Goal: Use online tool/utility: Utilize a website feature to perform a specific function

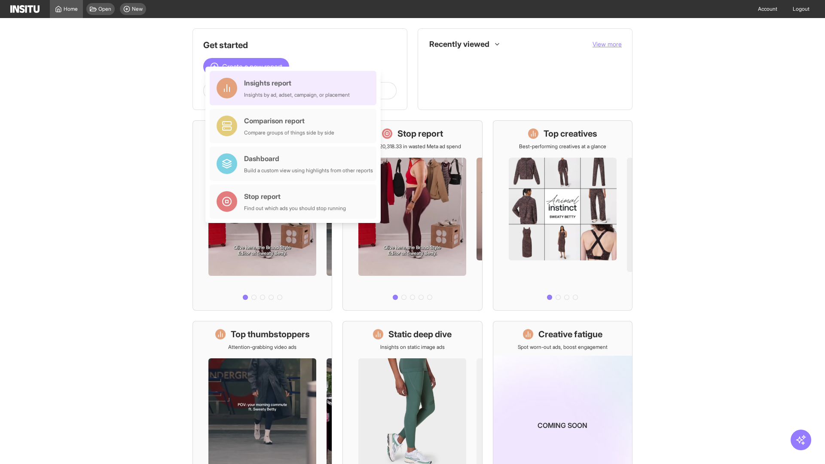
click at [295, 88] on div "Insights report Insights by ad, adset, campaign, or placement" at bounding box center [297, 88] width 106 height 21
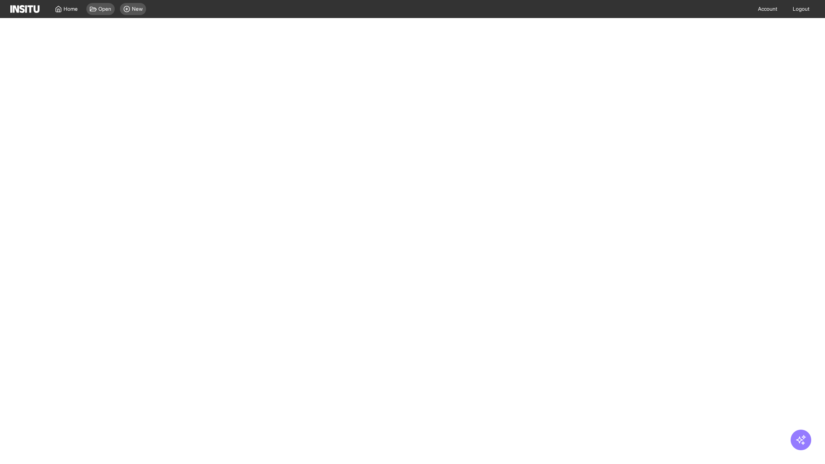
select select "**"
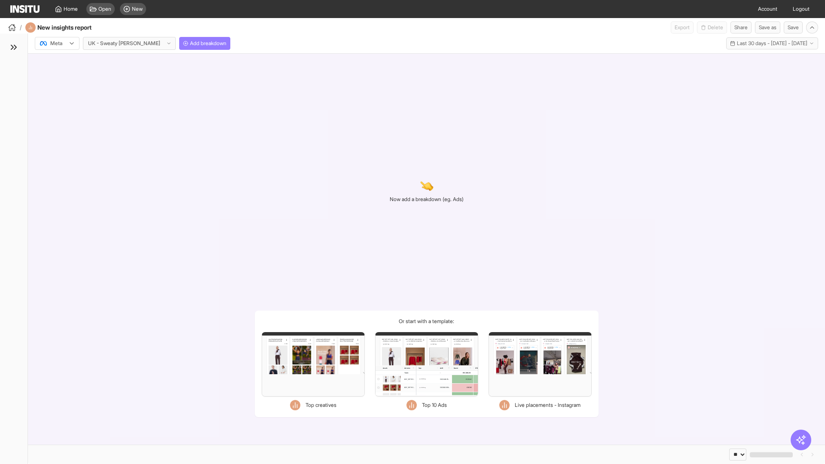
click at [57, 43] on div at bounding box center [51, 43] width 24 height 9
click at [57, 62] on span "Meta" at bounding box center [57, 62] width 12 height 8
click at [190, 43] on span "Add breakdown" at bounding box center [208, 43] width 37 height 7
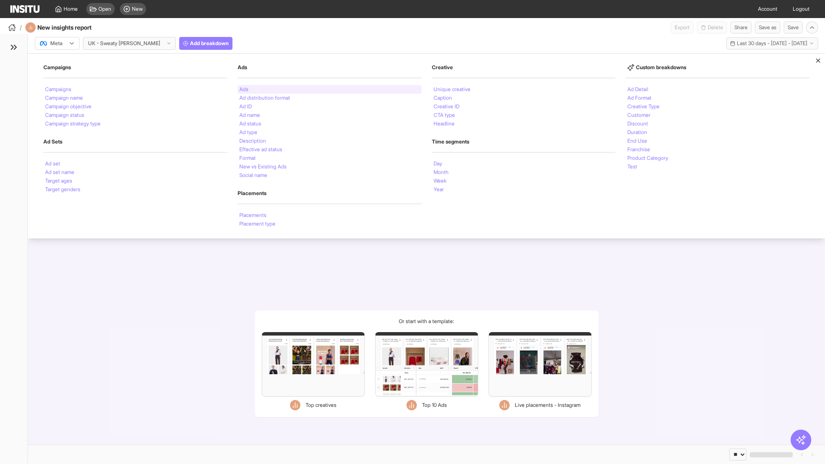
click at [244, 89] on li "Ads" at bounding box center [243, 89] width 9 height 5
